Goal: Find specific page/section: Find specific page/section

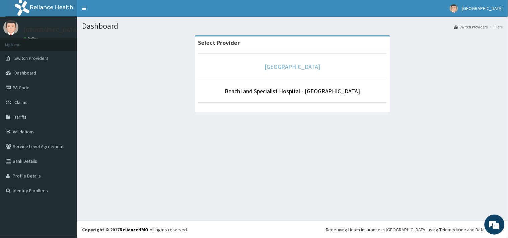
click at [286, 66] on link "[GEOGRAPHIC_DATA]" at bounding box center [293, 67] width 56 height 8
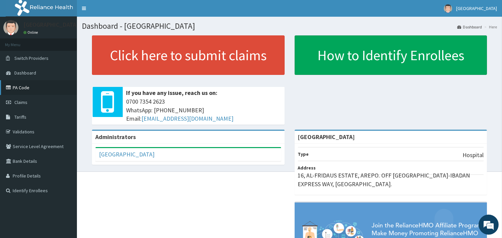
click at [25, 86] on link "PA Code" at bounding box center [38, 87] width 77 height 15
